Goal: Task Accomplishment & Management: Complete application form

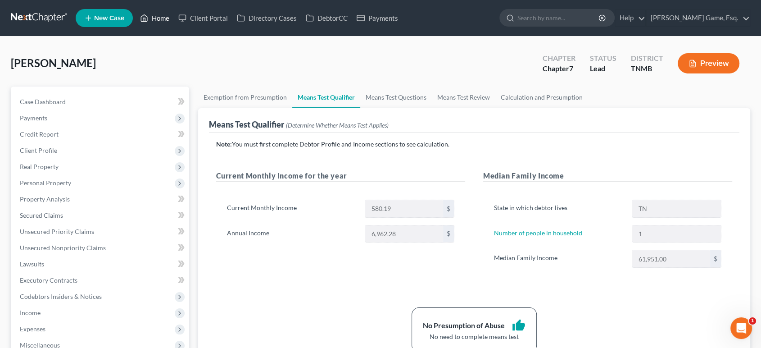
click at [174, 22] on link "Home" at bounding box center [155, 18] width 38 height 16
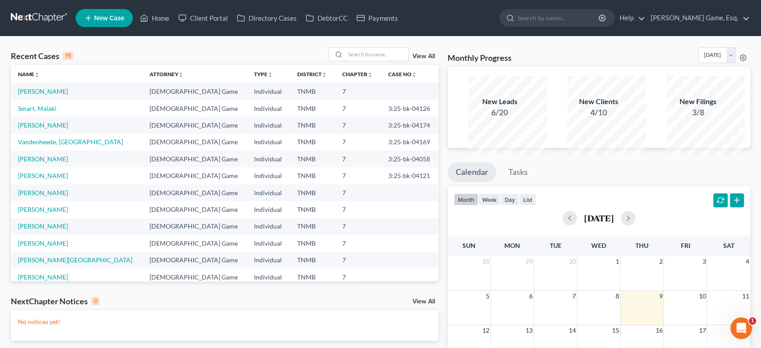
click at [124, 20] on span "New Case" at bounding box center [109, 18] width 30 height 7
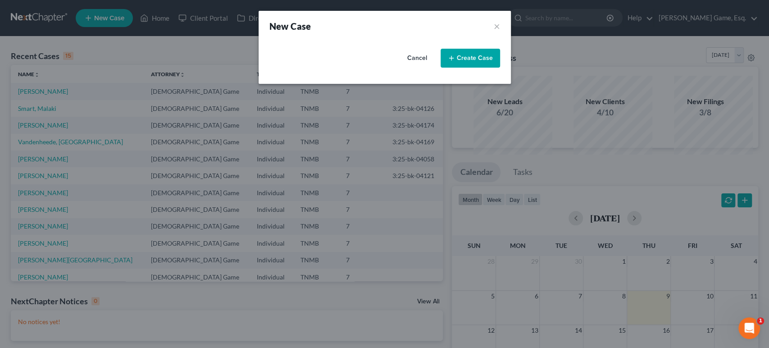
select select "75"
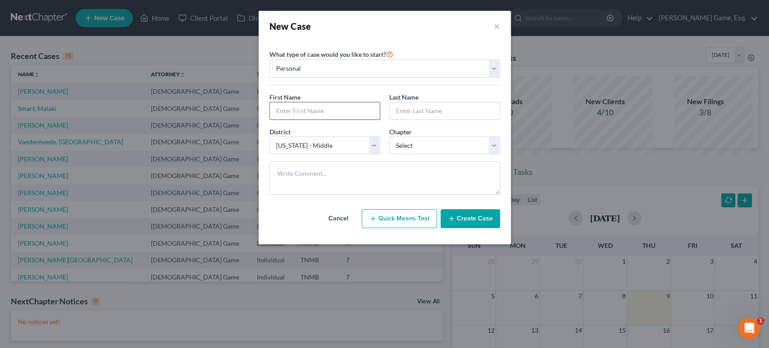
click at [302, 119] on input "text" at bounding box center [325, 110] width 110 height 17
type input "[PERSON_NAME]"
type input "A"
type input "[PERSON_NAME]"
click at [405, 154] on select "Select 7 11 12 13" at bounding box center [444, 145] width 111 height 18
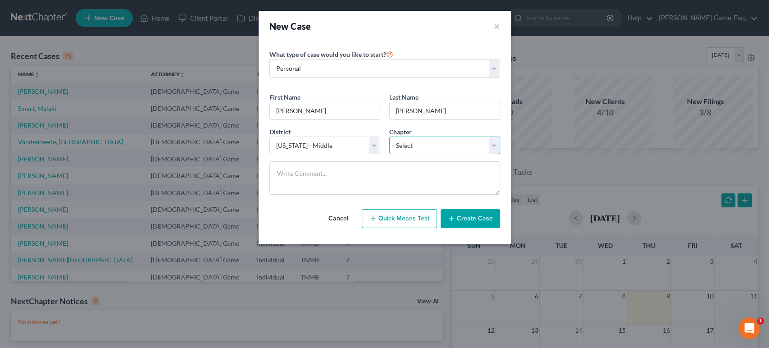
select select "0"
click at [389, 154] on select "Select 7 11 12 13" at bounding box center [444, 145] width 111 height 18
click at [488, 228] on button "Create Case" at bounding box center [469, 218] width 59 height 19
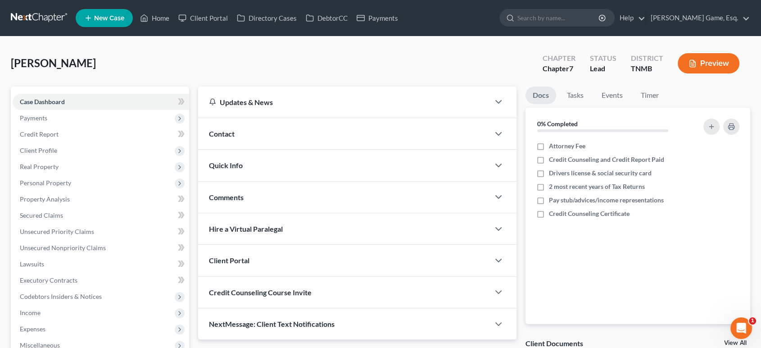
click at [303, 149] on div "Contact" at bounding box center [343, 133] width 291 height 31
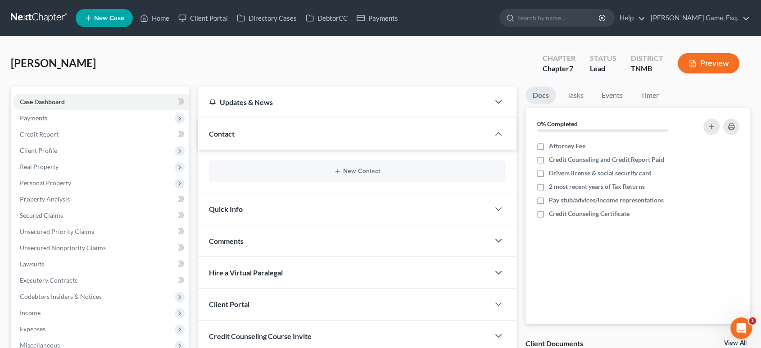
click at [331, 182] on div "New Contact" at bounding box center [357, 171] width 297 height 22
click at [348, 175] on button "New Contact" at bounding box center [357, 171] width 282 height 7
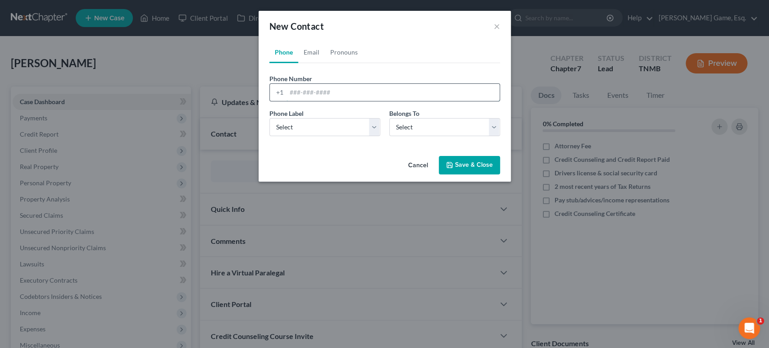
click at [298, 101] on input "tel" at bounding box center [392, 92] width 213 height 17
type input "2052431957"
click at [289, 136] on select "Select Mobile Home Work Other" at bounding box center [324, 127] width 111 height 18
select select "0"
click at [269, 136] on select "Select Mobile Home Work Other" at bounding box center [324, 127] width 111 height 18
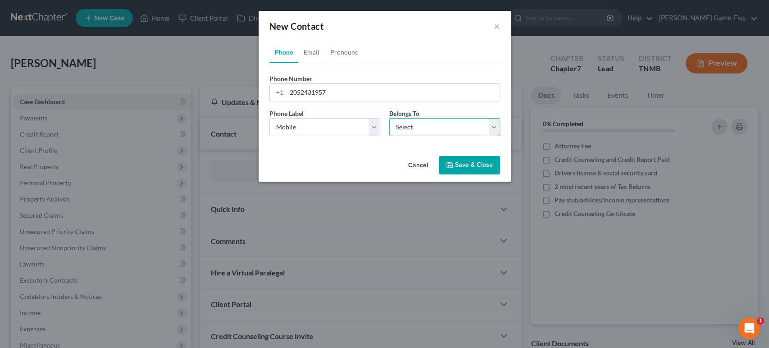
drag, startPoint x: 445, startPoint y: 159, endPoint x: 443, endPoint y: 168, distance: 8.7
click at [445, 136] on select "Select Client Other" at bounding box center [444, 127] width 111 height 18
select select "0"
click at [389, 136] on select "Select Client Other" at bounding box center [444, 127] width 111 height 18
click at [298, 63] on link "Email" at bounding box center [311, 52] width 27 height 22
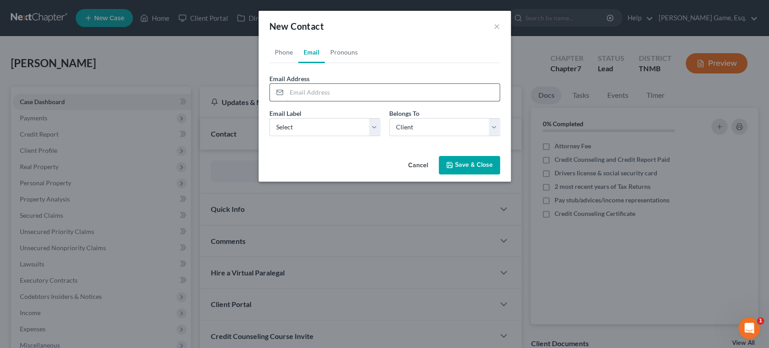
click at [318, 101] on input "email" at bounding box center [392, 92] width 213 height 17
type input "[EMAIL_ADDRESS][DOMAIN_NAME]"
drag, startPoint x: 308, startPoint y: 154, endPoint x: 303, endPoint y: 168, distance: 14.0
click at [308, 136] on select "Select Home Work Other" at bounding box center [324, 127] width 111 height 18
select select "0"
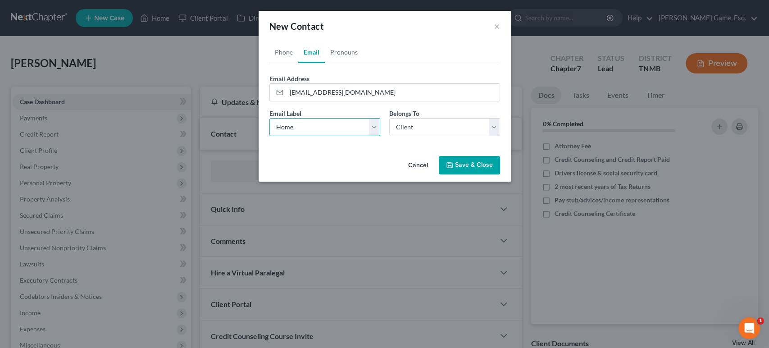
click at [269, 136] on select "Select Home Work Other" at bounding box center [324, 127] width 111 height 18
click at [430, 136] on select "Select Client Other" at bounding box center [444, 127] width 111 height 18
drag, startPoint x: 430, startPoint y: 157, endPoint x: 468, endPoint y: 204, distance: 61.2
click at [430, 136] on select "Select Client Other" at bounding box center [444, 127] width 111 height 18
click at [477, 175] on button "Save & Close" at bounding box center [469, 165] width 61 height 19
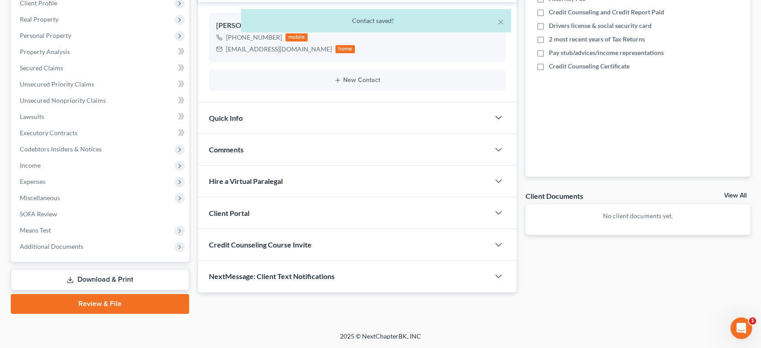
scroll to position [268, 0]
click at [368, 197] on div "Client Portal" at bounding box center [343, 212] width 291 height 31
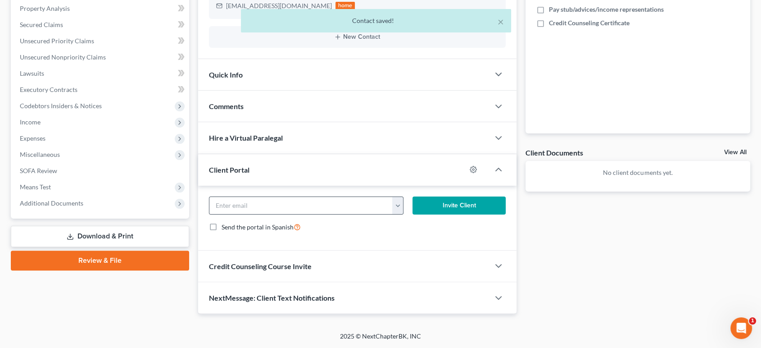
click at [400, 214] on button "button" at bounding box center [397, 205] width 11 height 17
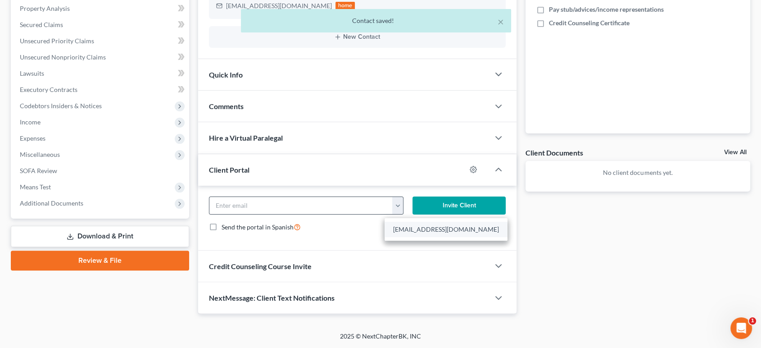
click at [406, 237] on link "[EMAIL_ADDRESS][DOMAIN_NAME]" at bounding box center [446, 229] width 123 height 15
type input "[EMAIL_ADDRESS][DOMAIN_NAME]"
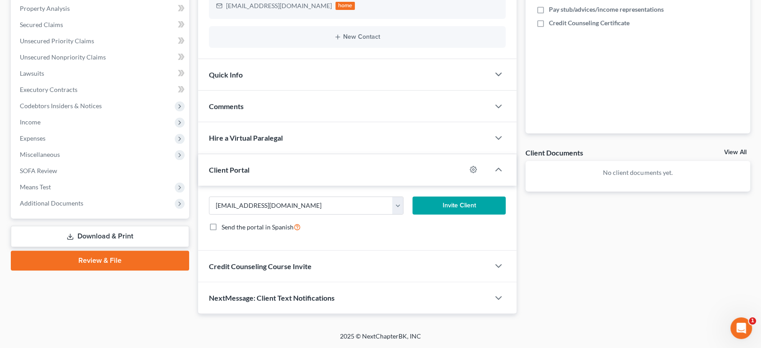
click at [447, 214] on button "Invite Client" at bounding box center [458, 205] width 93 height 18
